Goal: Transaction & Acquisition: Subscribe to service/newsletter

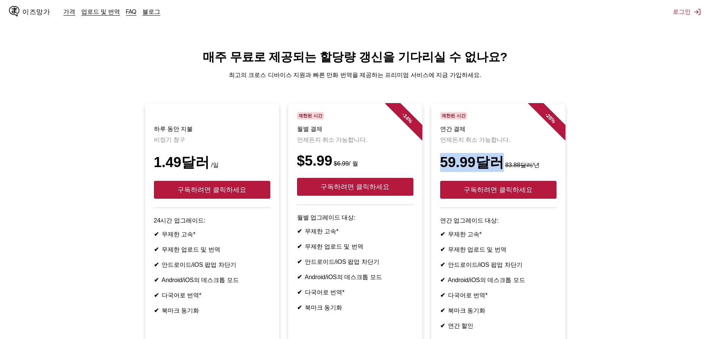
drag, startPoint x: 440, startPoint y: 165, endPoint x: 501, endPoint y: 166, distance: 61.1
click at [501, 166] on font "59.99달러" at bounding box center [472, 163] width 64 height 16
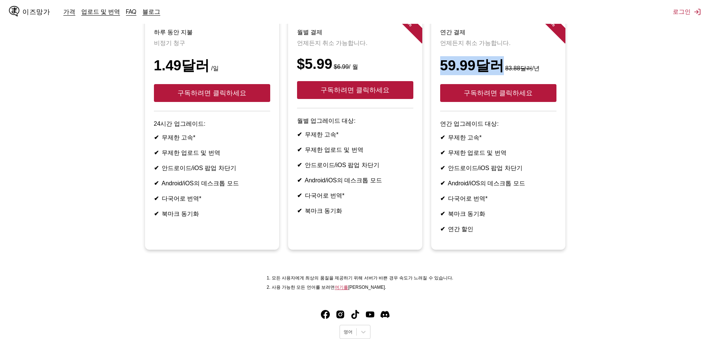
scroll to position [112, 0]
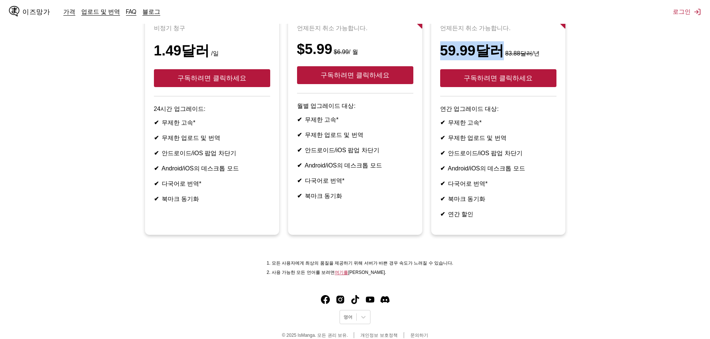
copy font "59.99달러"
drag, startPoint x: 298, startPoint y: 54, endPoint x: 305, endPoint y: 54, distance: 7.1
click at [305, 54] on font "$5.99" at bounding box center [314, 49] width 35 height 16
drag, startPoint x: 306, startPoint y: 56, endPoint x: 331, endPoint y: 58, distance: 25.4
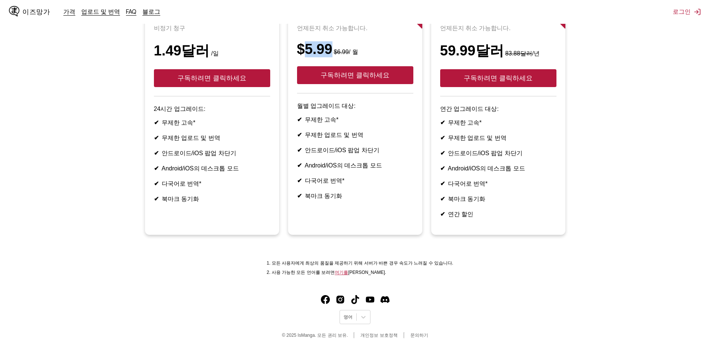
click at [331, 57] on font "$5.99" at bounding box center [314, 49] width 35 height 16
copy font "5.99"
click at [63, 10] on font "가격" at bounding box center [69, 11] width 12 height 7
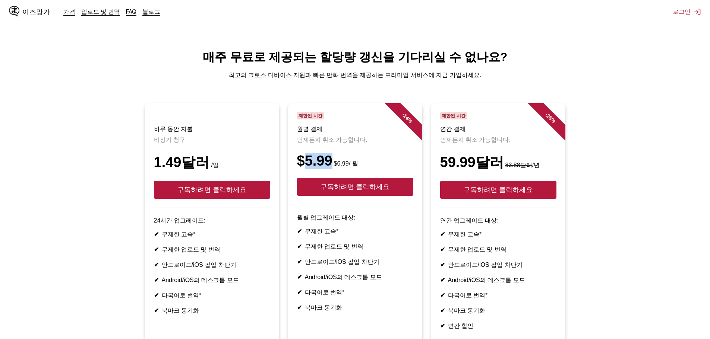
click at [41, 15] on font "이즈망가" at bounding box center [36, 11] width 28 height 7
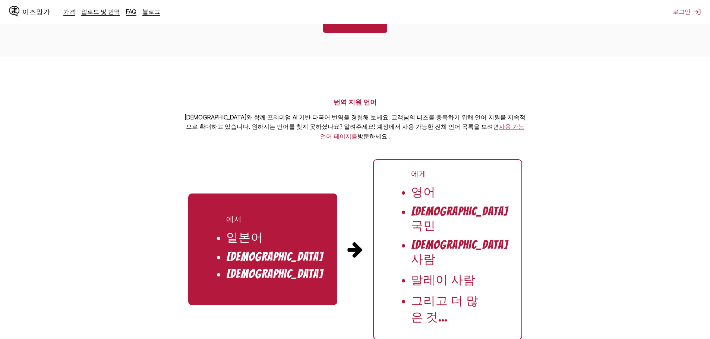
scroll to position [670, 0]
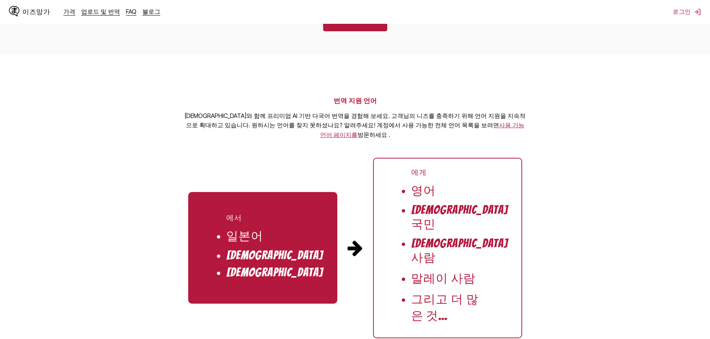
click at [422, 296] on font "그리고 더 많은 것..." at bounding box center [445, 307] width 68 height 29
click at [448, 131] on font "사용 가능 언어 페이지를" at bounding box center [422, 129] width 204 height 17
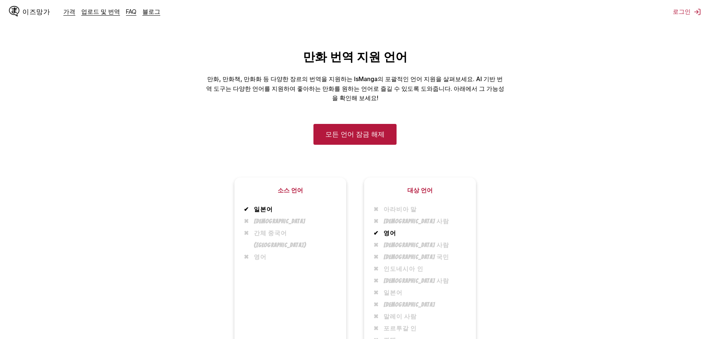
click at [275, 221] on font "[DEMOGRAPHIC_DATA]" at bounding box center [280, 221] width 52 height 6
click at [266, 251] on li "영어" at bounding box center [293, 257] width 88 height 12
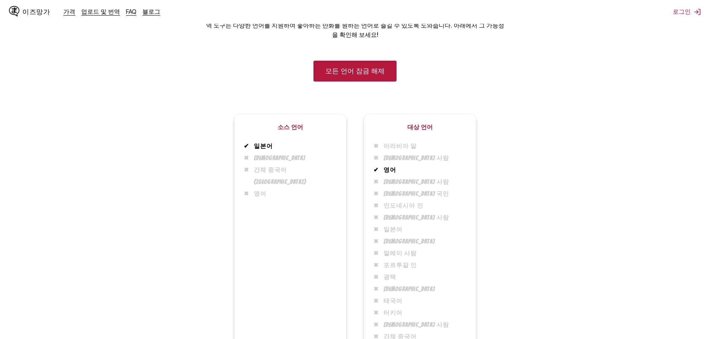
scroll to position [35, 0]
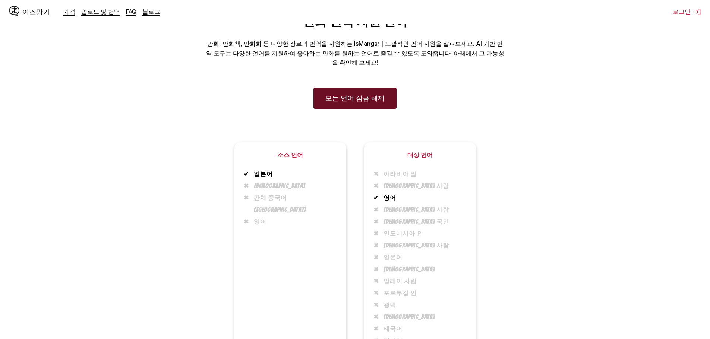
click at [369, 95] on font "모든 언어 잠금 해제" at bounding box center [354, 98] width 59 height 7
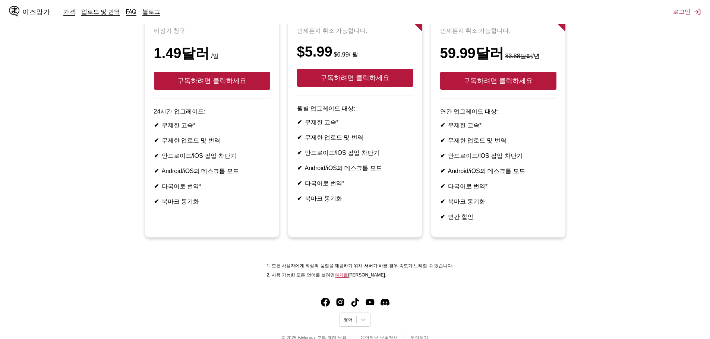
scroll to position [112, 0]
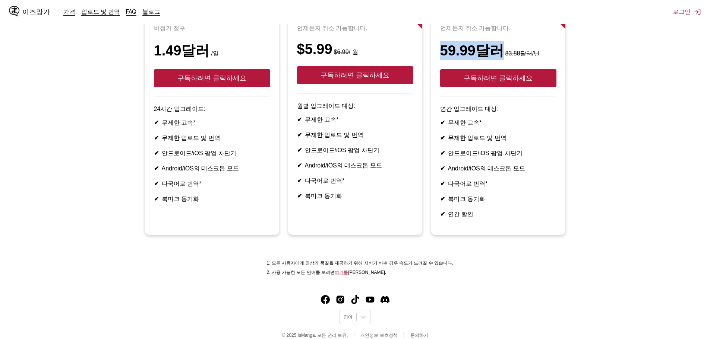
drag, startPoint x: 440, startPoint y: 54, endPoint x: 495, endPoint y: 57, distance: 55.6
click at [495, 57] on font "59.99달러" at bounding box center [472, 51] width 64 height 16
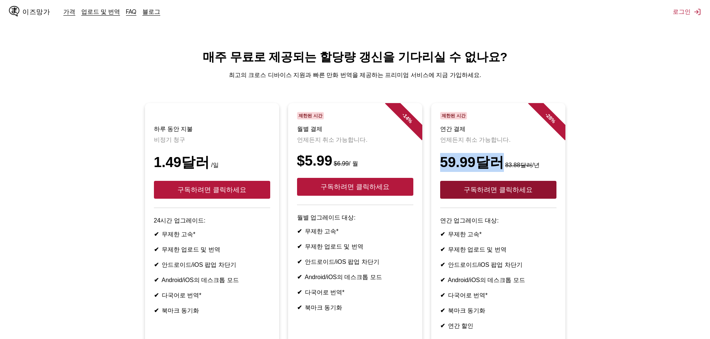
click at [494, 199] on button "구독하려면 클릭하세요" at bounding box center [498, 190] width 116 height 18
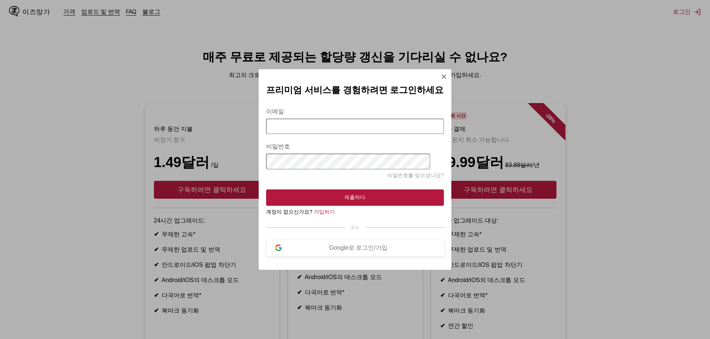
click at [343, 119] on input "이메일" at bounding box center [354, 126] width 177 height 15
type input "**********"
click at [321, 213] on font "가입하기" at bounding box center [324, 212] width 21 height 6
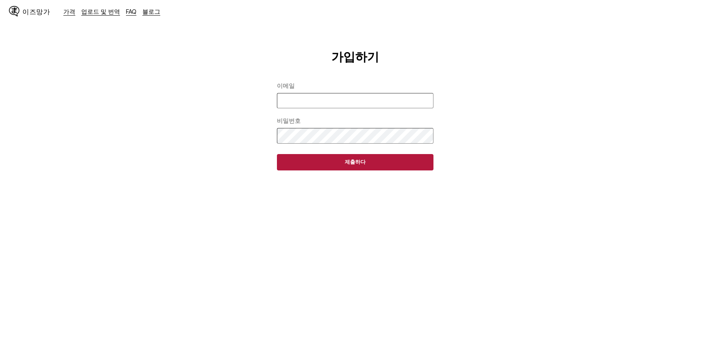
click at [315, 102] on input "이메일" at bounding box center [355, 100] width 156 height 15
type input "**********"
click at [329, 161] on button "제출하다" at bounding box center [355, 162] width 156 height 16
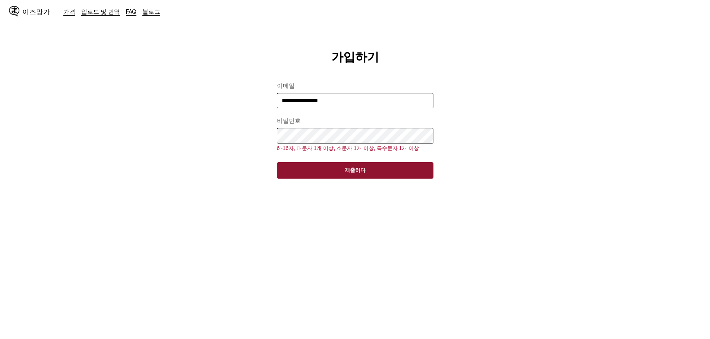
click at [336, 170] on button "제출하다" at bounding box center [355, 170] width 156 height 16
